Goal: Download file/media

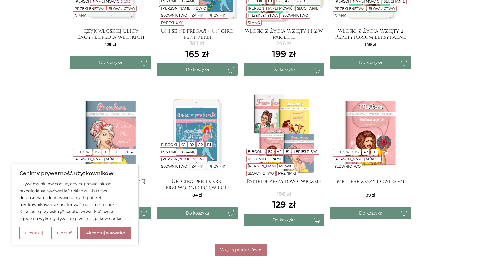
scroll to position [58, 0]
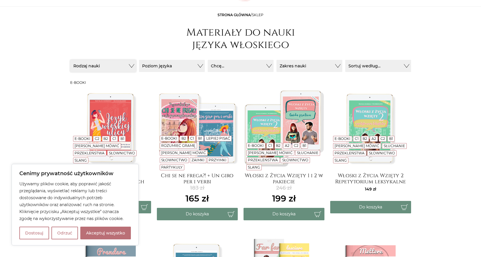
click at [133, 63] on button "Rodzaj nauki" at bounding box center [103, 66] width 66 height 12
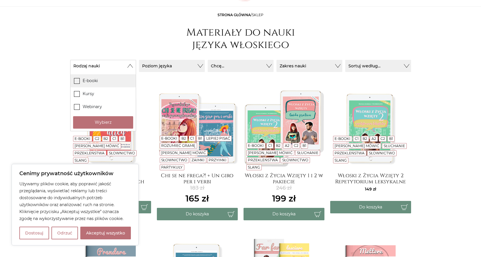
click at [90, 81] on label "E-booki" at bounding box center [103, 80] width 65 height 13
click at [0, 0] on input "E-booki" at bounding box center [0, 0] width 0 height 0
click at [99, 123] on button "Wybierz" at bounding box center [103, 122] width 60 height 12
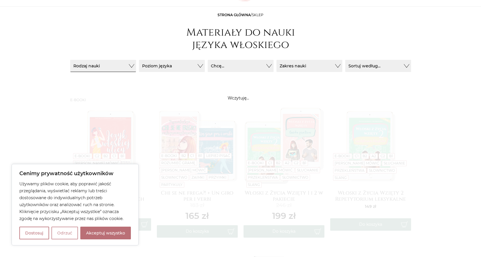
click at [65, 233] on button "Odrzuć" at bounding box center [64, 233] width 27 height 13
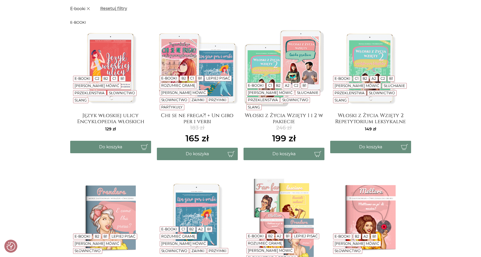
scroll to position [121, 0]
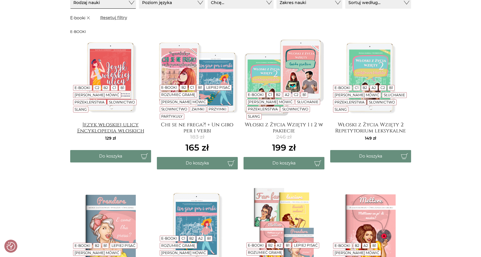
click at [130, 124] on h4 "Język włoskiej ulicy Encyklopedia włoskich wulgaryzmów" at bounding box center [110, 128] width 81 height 12
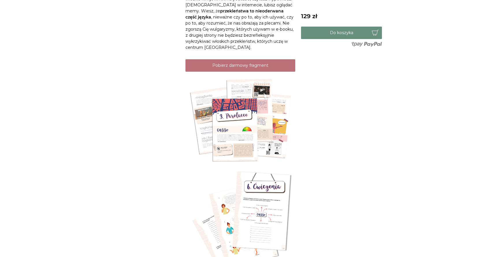
scroll to position [520, 0]
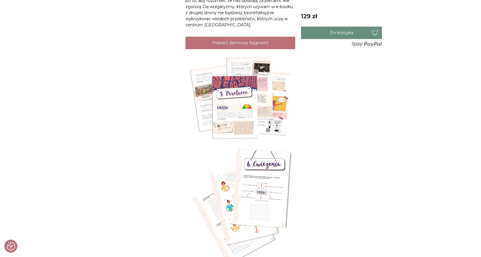
click at [247, 105] on img at bounding box center [241, 98] width 110 height 87
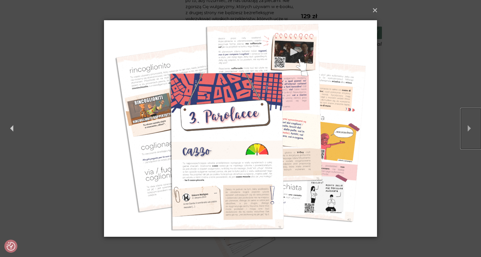
click at [464, 130] on button "Next" at bounding box center [471, 128] width 20 height 40
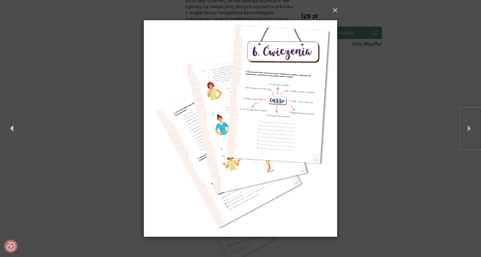
click at [464, 130] on button "Next" at bounding box center [471, 128] width 20 height 40
